Goal: Task Accomplishment & Management: Use online tool/utility

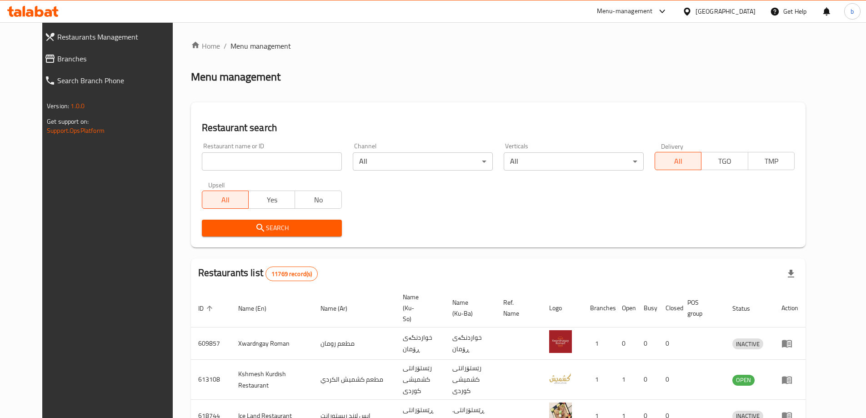
click at [57, 55] on span "Branches" at bounding box center [118, 58] width 122 height 11
click at [57, 60] on span "Branches" at bounding box center [118, 58] width 122 height 11
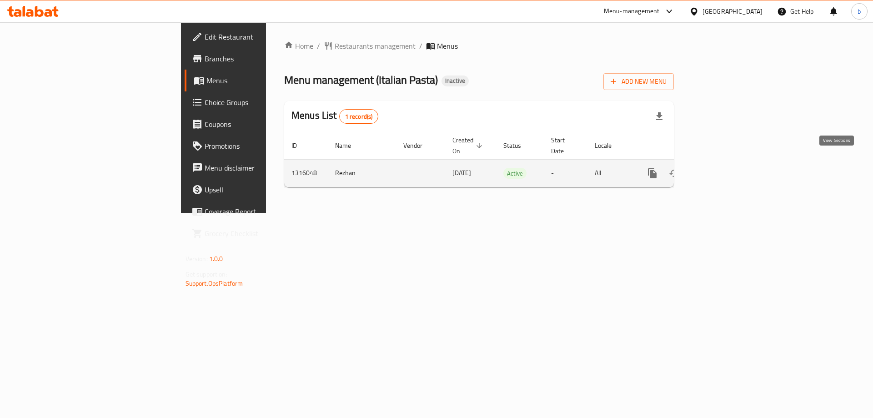
click at [729, 162] on link "enhanced table" at bounding box center [718, 173] width 22 height 22
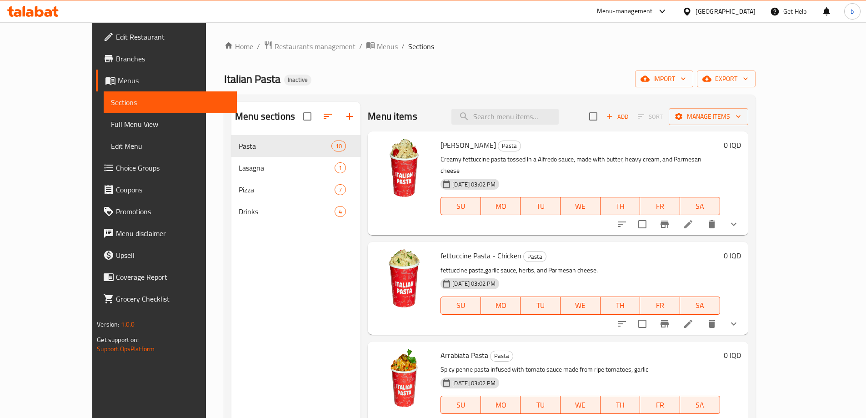
click at [104, 135] on link "Edit Menu" at bounding box center [170, 146] width 133 height 22
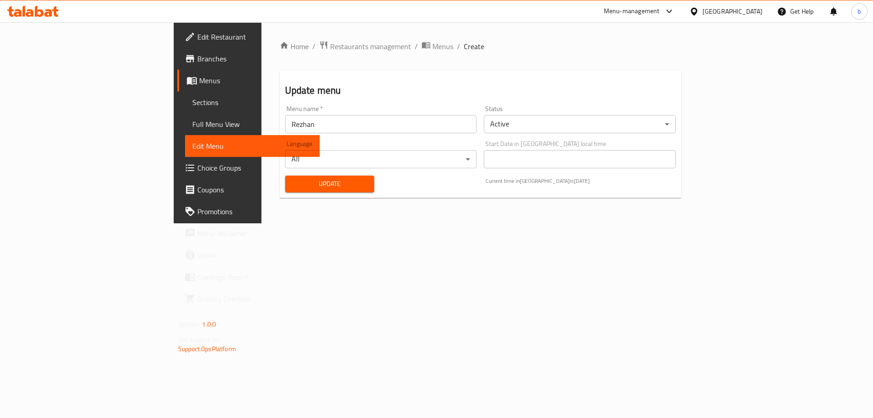
click at [192, 125] on span "Full Menu View" at bounding box center [252, 124] width 120 height 11
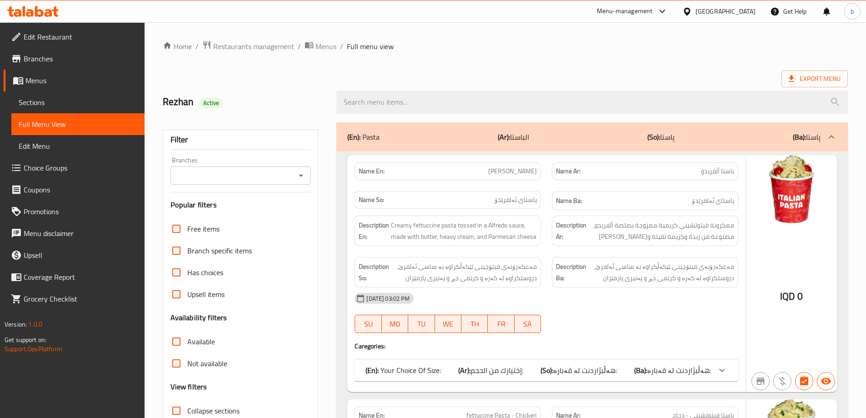
click at [308, 179] on div "Branches" at bounding box center [240, 175] width 140 height 18
click at [299, 178] on icon "Open" at bounding box center [301, 175] width 11 height 11
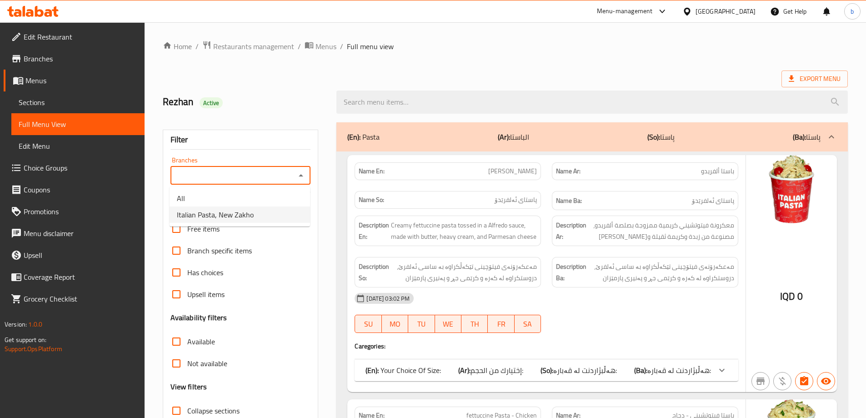
click at [251, 217] on span "Italian Pasta, New Zakho" at bounding box center [215, 214] width 77 height 11
type input "Italian Pasta, New Zakho"
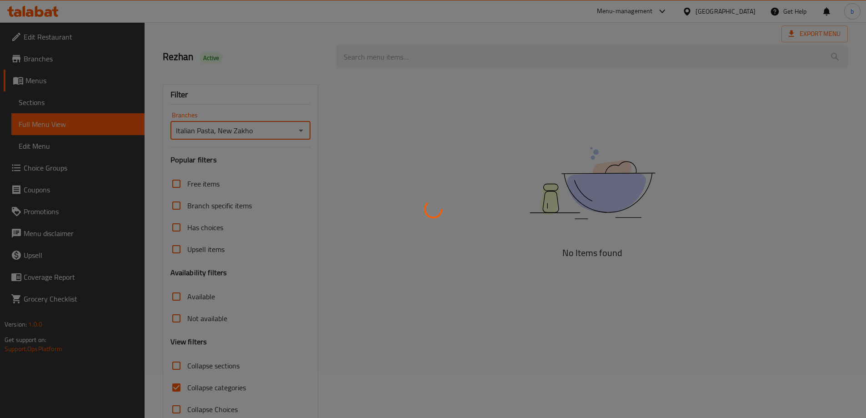
scroll to position [66, 0]
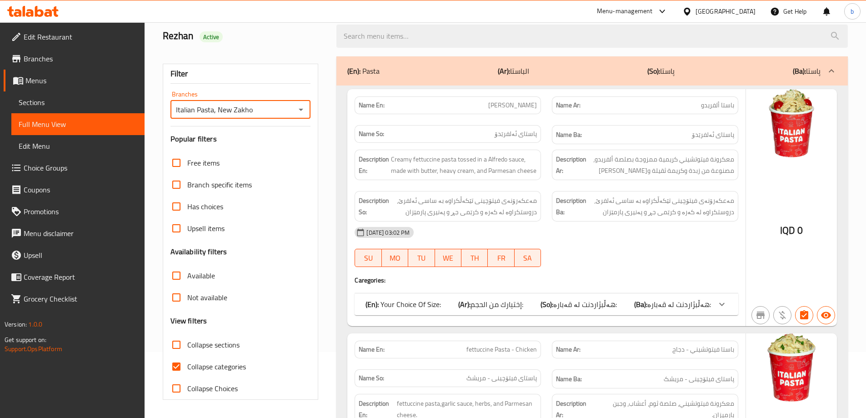
click at [174, 363] on input "Collapse categories" at bounding box center [176, 367] width 22 height 22
checkbox input "false"
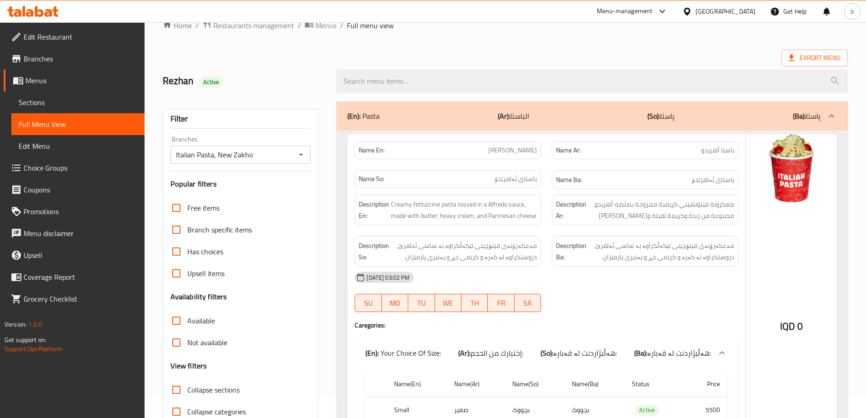
scroll to position [0, 0]
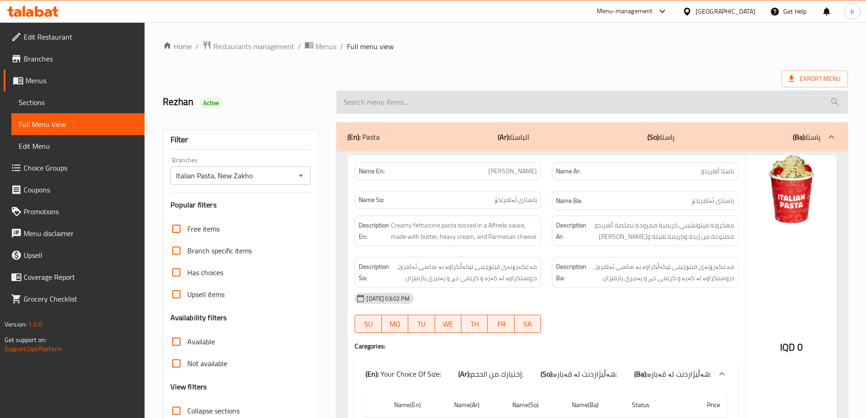
click at [396, 106] on input "search" at bounding box center [591, 101] width 511 height 23
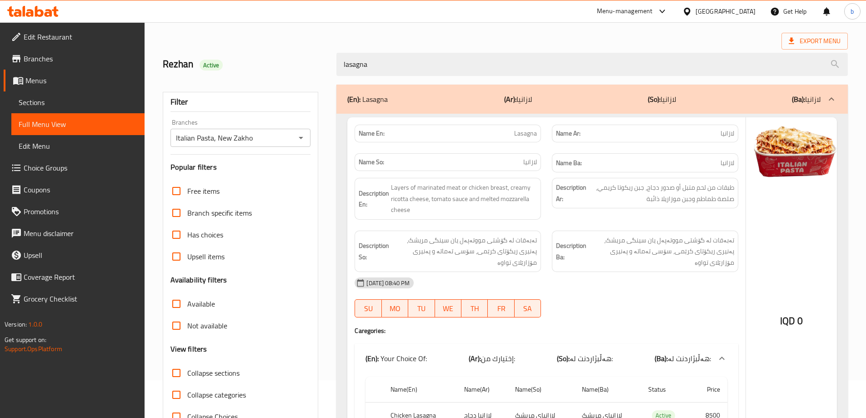
scroll to position [17, 0]
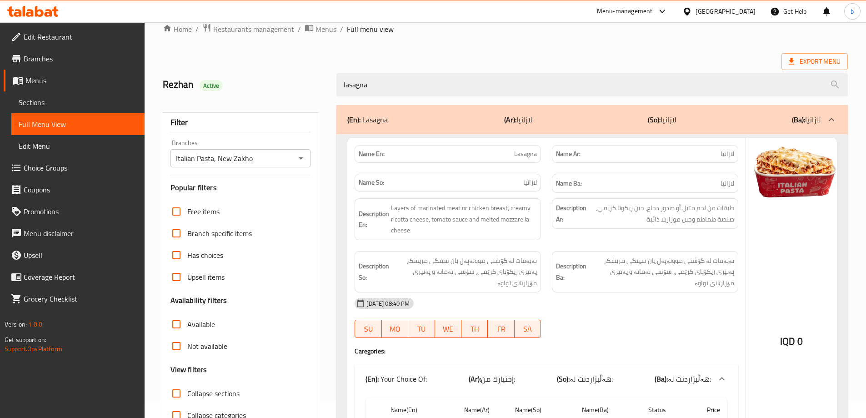
type input "lasagna"
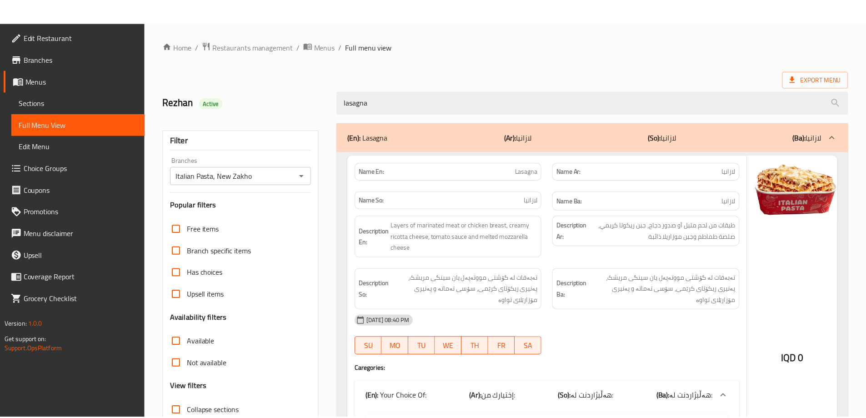
scroll to position [123, 0]
